Goal: Task Accomplishment & Management: Manage account settings

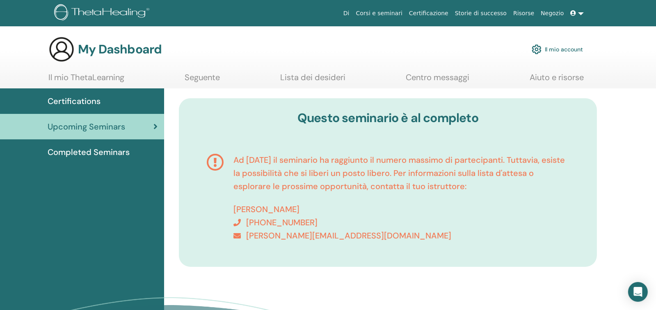
click at [569, 47] on link "Il mio account" at bounding box center [557, 49] width 51 height 18
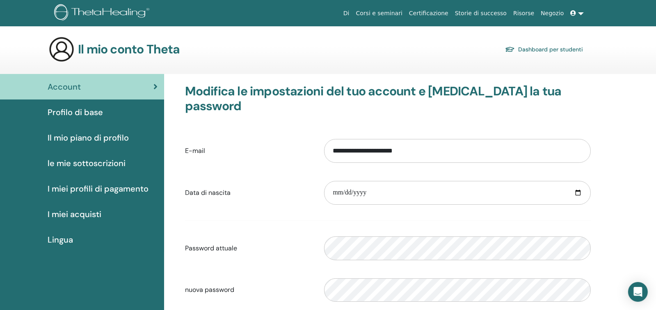
click at [580, 15] on link at bounding box center [578, 13] width 20 height 15
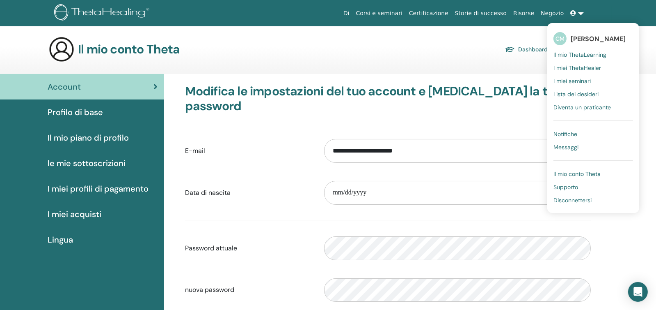
click at [564, 200] on span "Disconnettersi" at bounding box center [573, 199] width 38 height 7
